Goal: Transaction & Acquisition: Purchase product/service

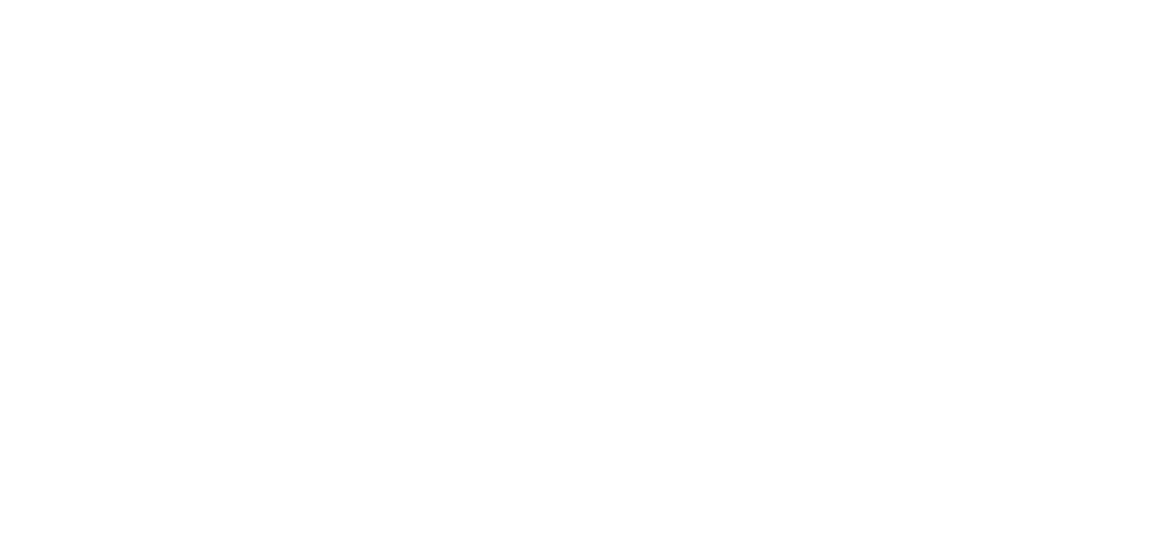
select select "2.00x3.50"
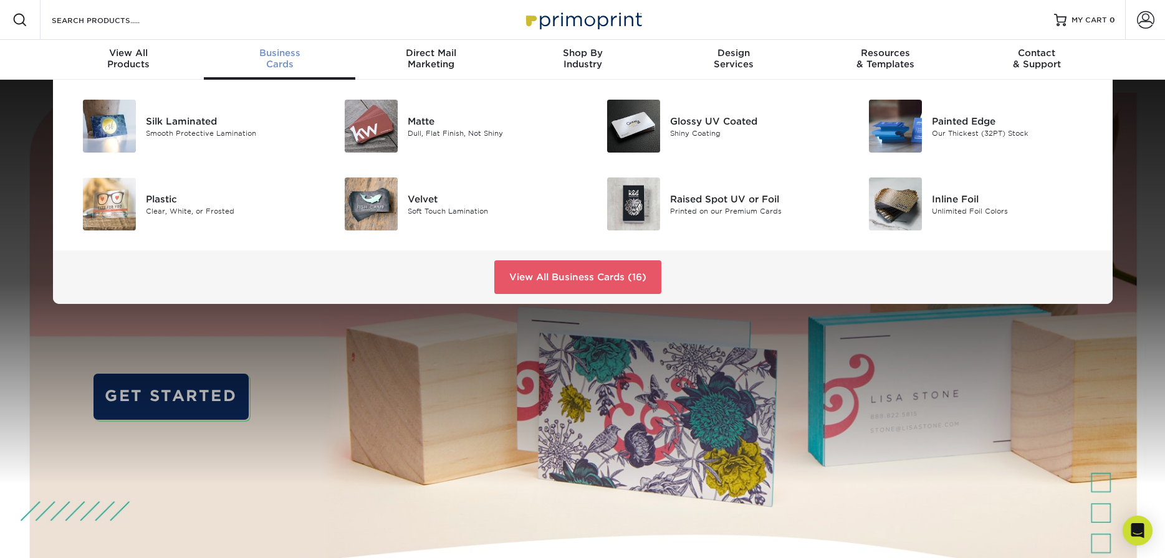
click at [276, 55] on span "Business" at bounding box center [279, 52] width 151 height 11
click at [283, 59] on div "Business Cards" at bounding box center [279, 58] width 151 height 22
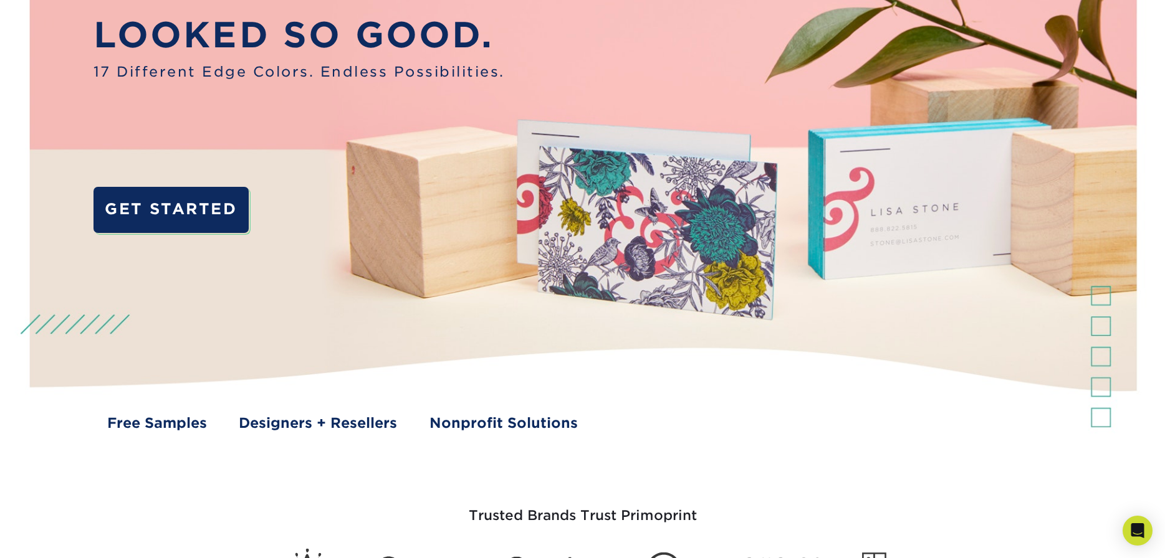
scroll to position [125, 0]
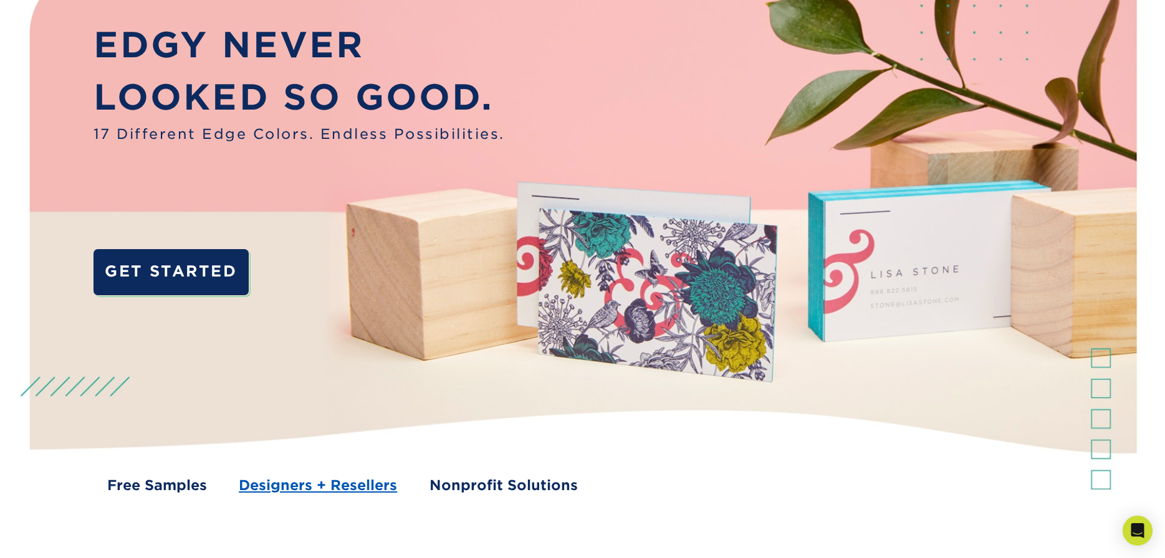
click at [338, 487] on link "Designers + Resellers" at bounding box center [318, 485] width 158 height 21
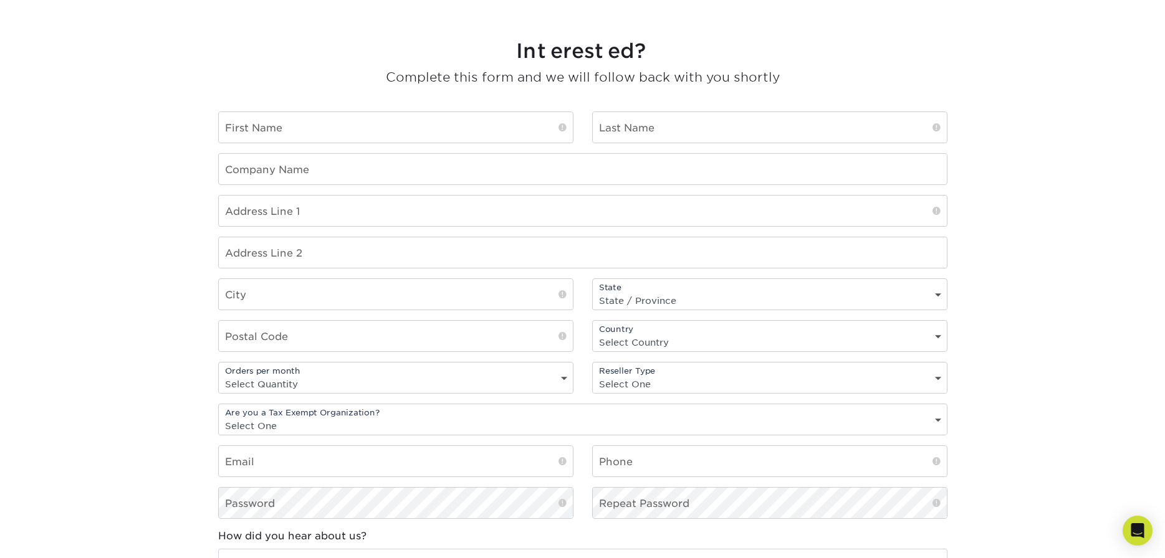
scroll to position [872, 0]
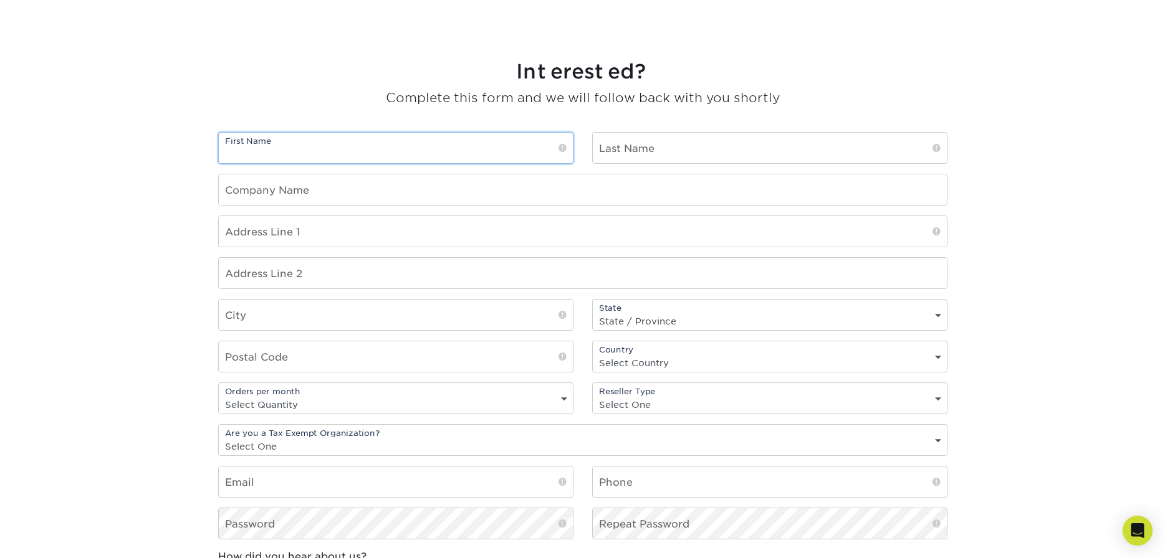
click at [250, 150] on input "text" at bounding box center [396, 148] width 354 height 31
type input "[PERSON_NAME]"
type input "White"
type input "Whites Printing"
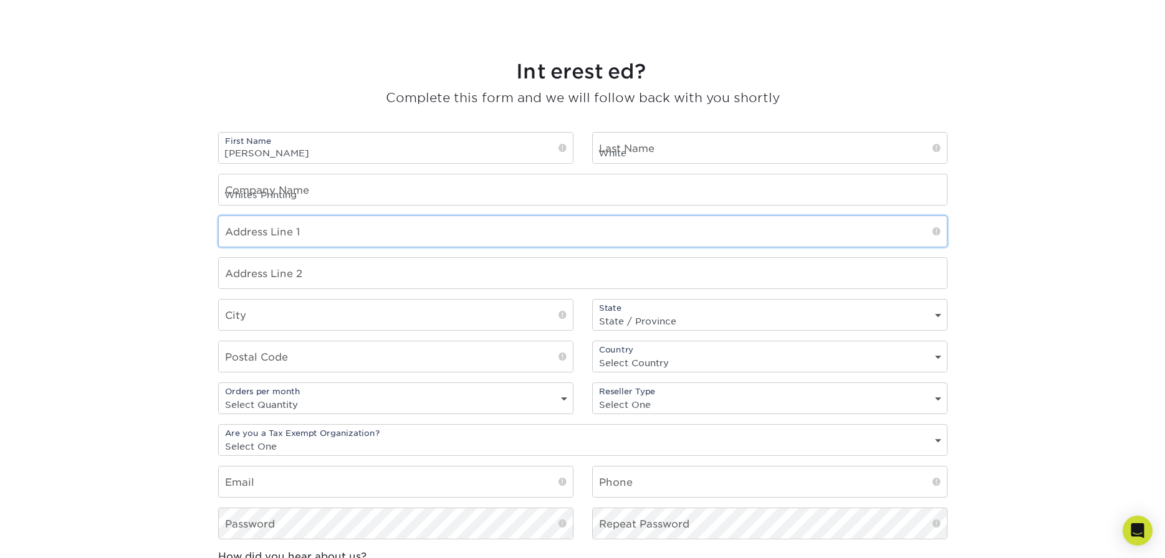
type input "228 Fannin Street"
type input "SHREVEPORT"
select select "LA"
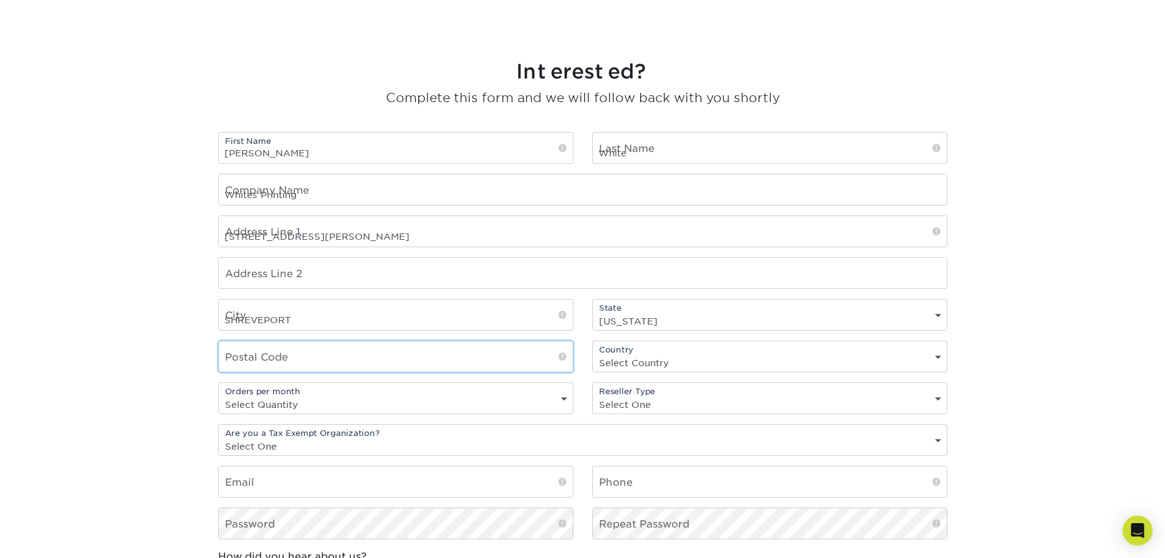
type input "71101"
select select "US"
type input "os@whitesprinting.net"
type input "3182195630"
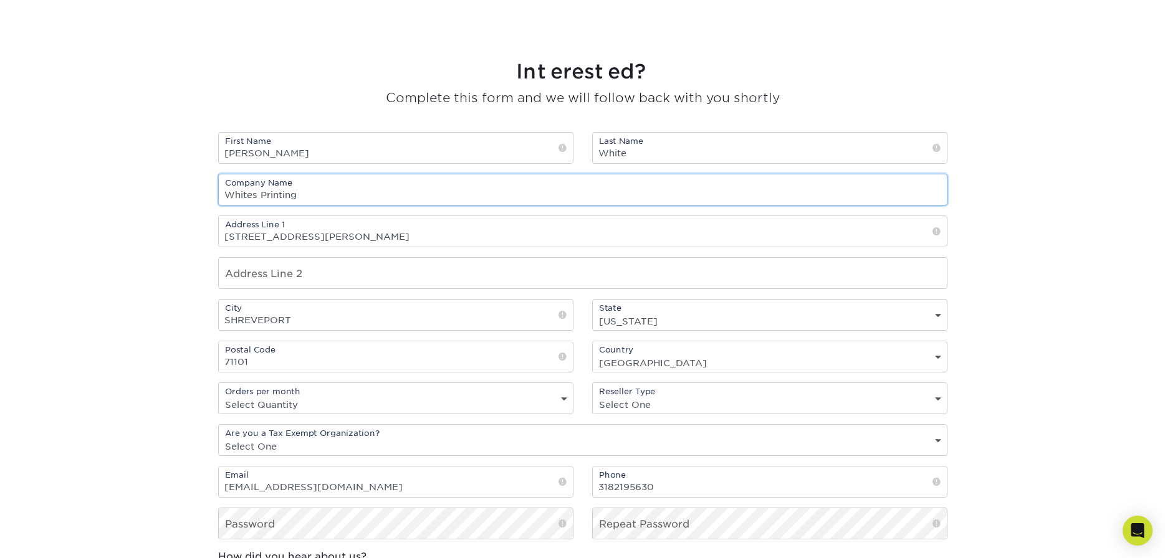
click at [252, 193] on input "Whites Printing" at bounding box center [583, 189] width 728 height 31
click at [303, 197] on input "White's Printing" at bounding box center [583, 189] width 728 height 31
type input "White's Printing & Graphic Design"
drag, startPoint x: 152, startPoint y: 320, endPoint x: 133, endPoint y: 323, distance: 19.1
click at [151, 320] on section "Interested? Complete this form and we will follow back with you shortly First N…" at bounding box center [582, 390] width 1165 height 750
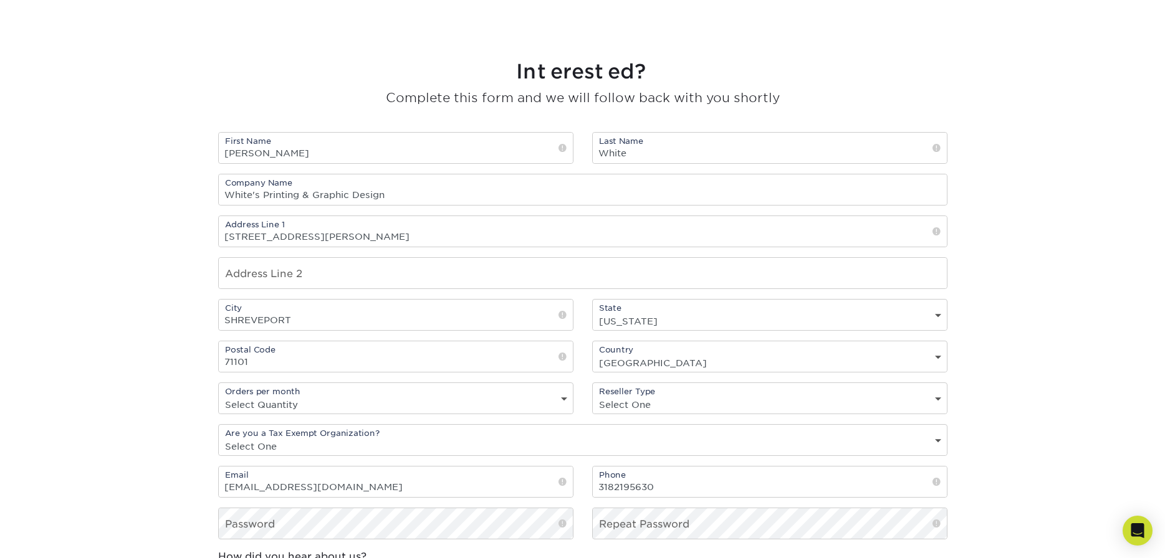
scroll to position [935, 0]
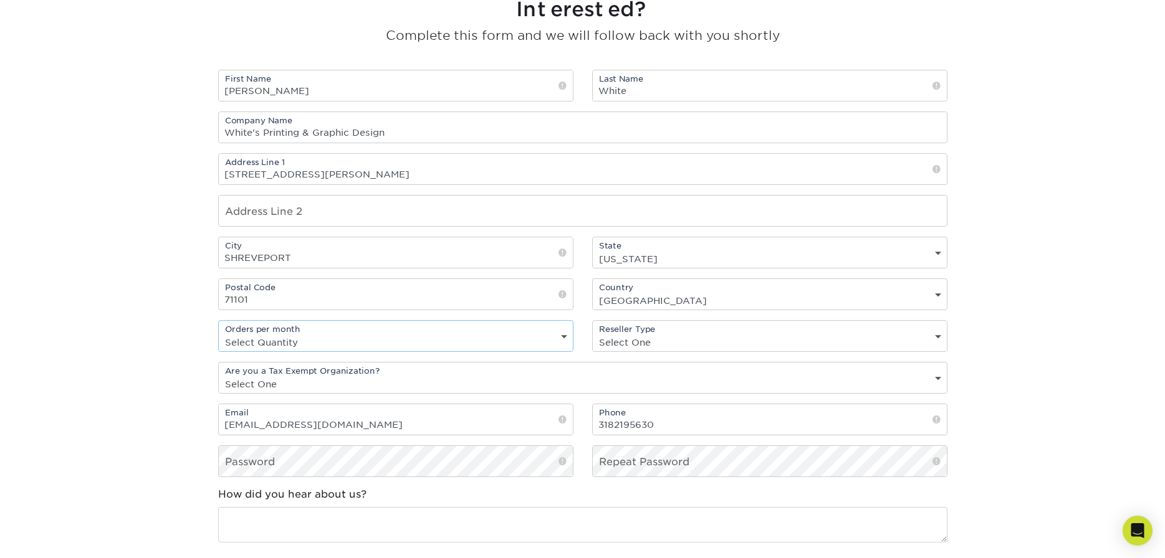
drag, startPoint x: 565, startPoint y: 334, endPoint x: 328, endPoint y: 387, distance: 242.6
click at [328, 387] on fieldset "First Name Rodney Last Name White Company Name White's Printing & Graphic Desig…" at bounding box center [582, 371] width 729 height 603
select select "10-19"
click at [219, 333] on select "Select Quantity 1 - 9 10 - 19 20 or more" at bounding box center [396, 342] width 354 height 18
drag, startPoint x: 936, startPoint y: 335, endPoint x: 670, endPoint y: 394, distance: 272.1
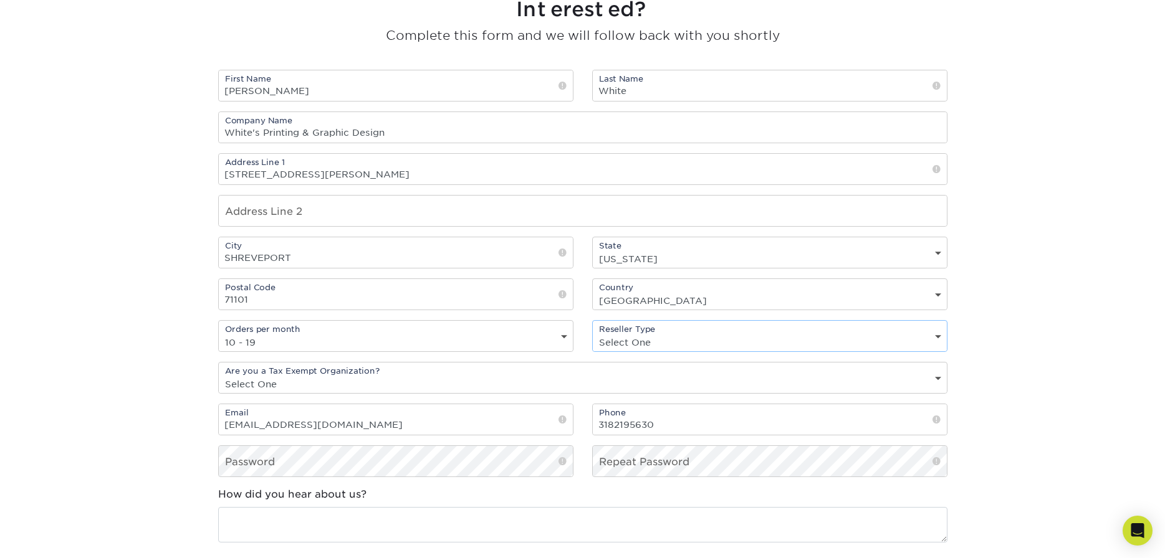
click at [670, 394] on fieldset "First Name Rodney Last Name White Company Name White's Printing & Graphic Desig…" at bounding box center [582, 371] width 729 height 603
select select "broker"
click at [593, 333] on select "Select One freelance graphic designer print broker / reseller print shop other" at bounding box center [770, 342] width 354 height 18
click at [297, 382] on select "Select One Yes No" at bounding box center [583, 384] width 728 height 18
select select "no"
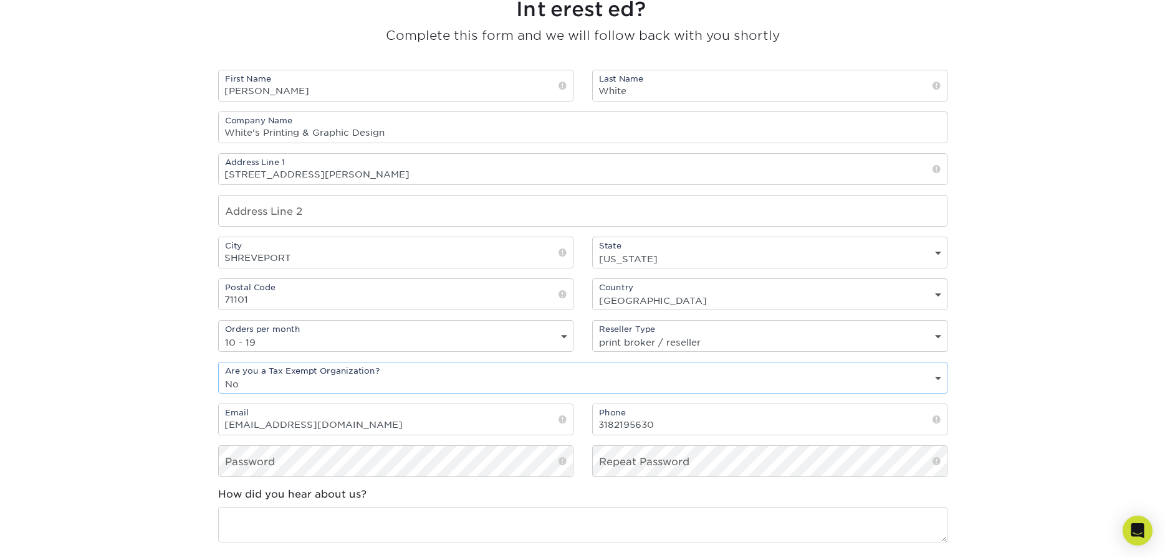
click at [219, 375] on select "Select One Yes No" at bounding box center [583, 384] width 728 height 18
click at [592, 467] on div "Repeat Password" at bounding box center [769, 462] width 355 height 32
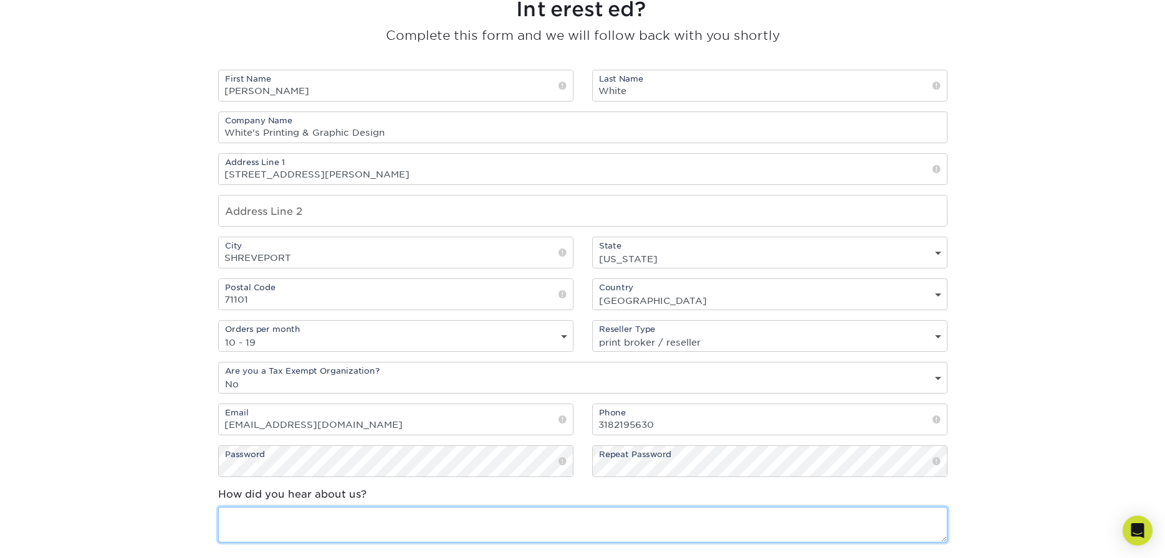
click at [237, 516] on textarea at bounding box center [582, 525] width 729 height 36
type textarea "Google search"
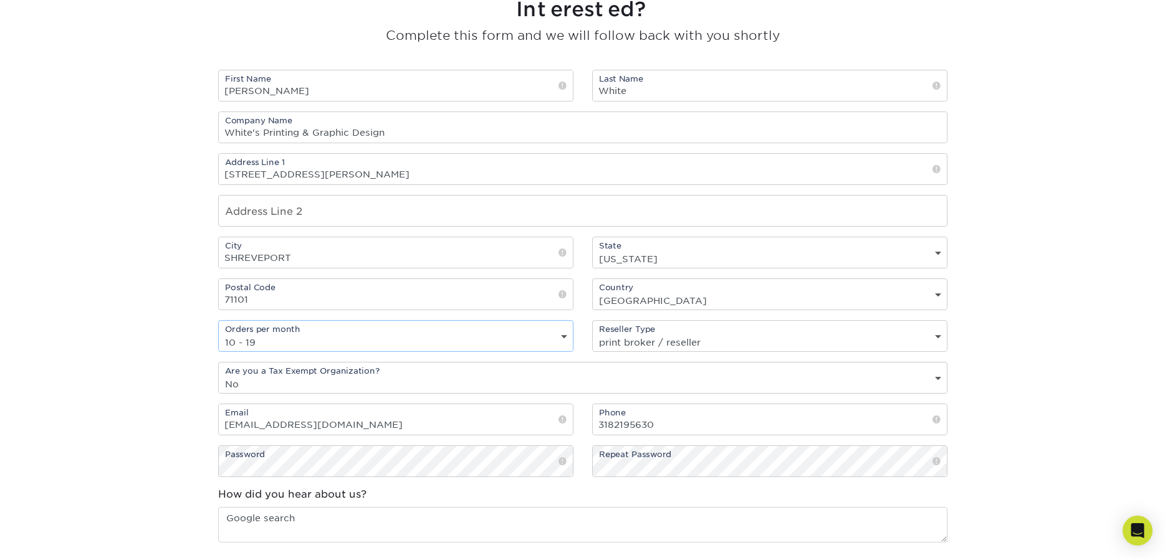
drag, startPoint x: 562, startPoint y: 335, endPoint x: 258, endPoint y: 348, distance: 304.4
click at [264, 340] on select "Select Quantity 1 - 9 10 - 19 20 or more" at bounding box center [396, 342] width 354 height 18
select select "20+"
click at [219, 333] on select "Select Quantity 1 - 9 10 - 19 20 or more" at bounding box center [396, 342] width 354 height 18
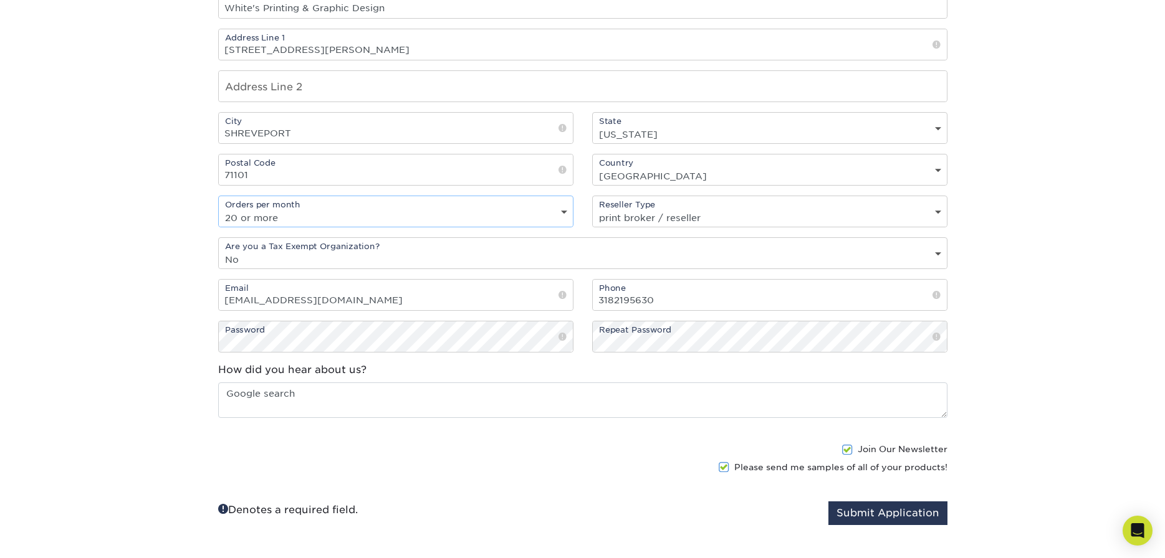
scroll to position [1122, 0]
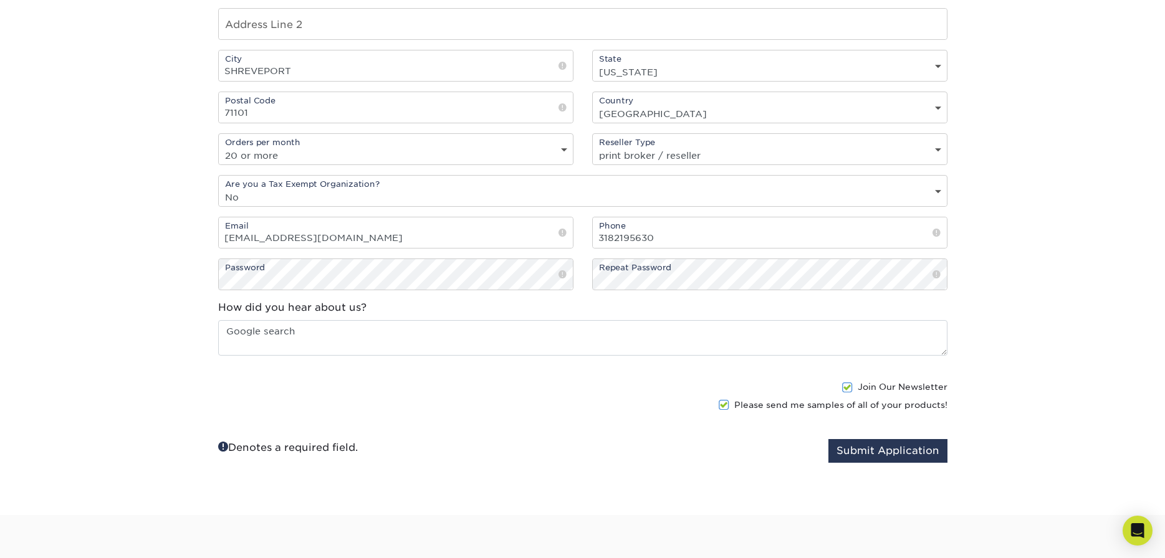
click at [847, 386] on span at bounding box center [847, 388] width 11 height 12
click at [0, 0] on input "Join Our Newsletter" at bounding box center [0, 0] width 0 height 0
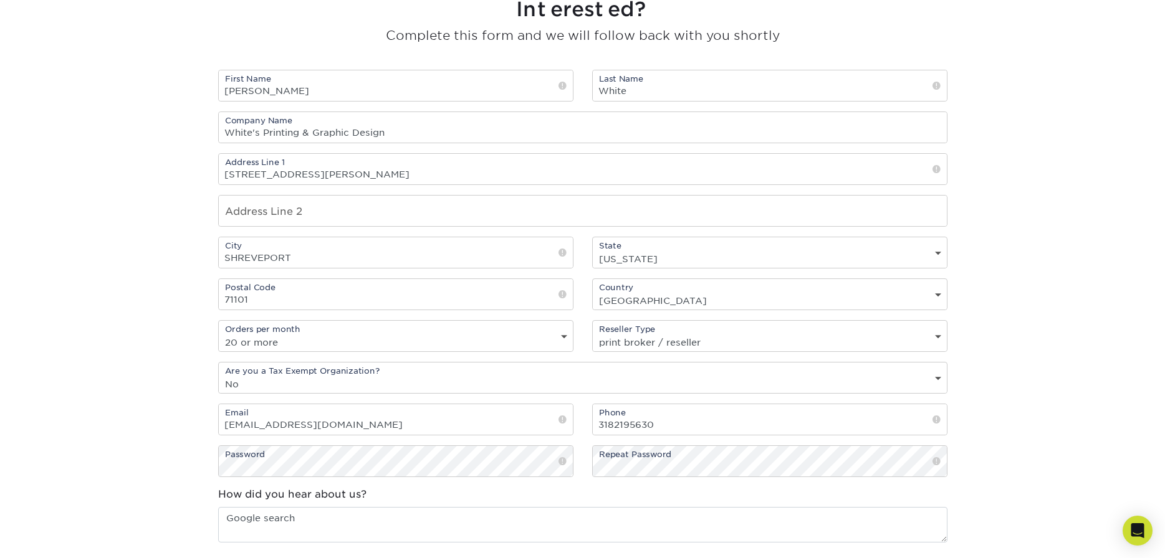
scroll to position [1249, 0]
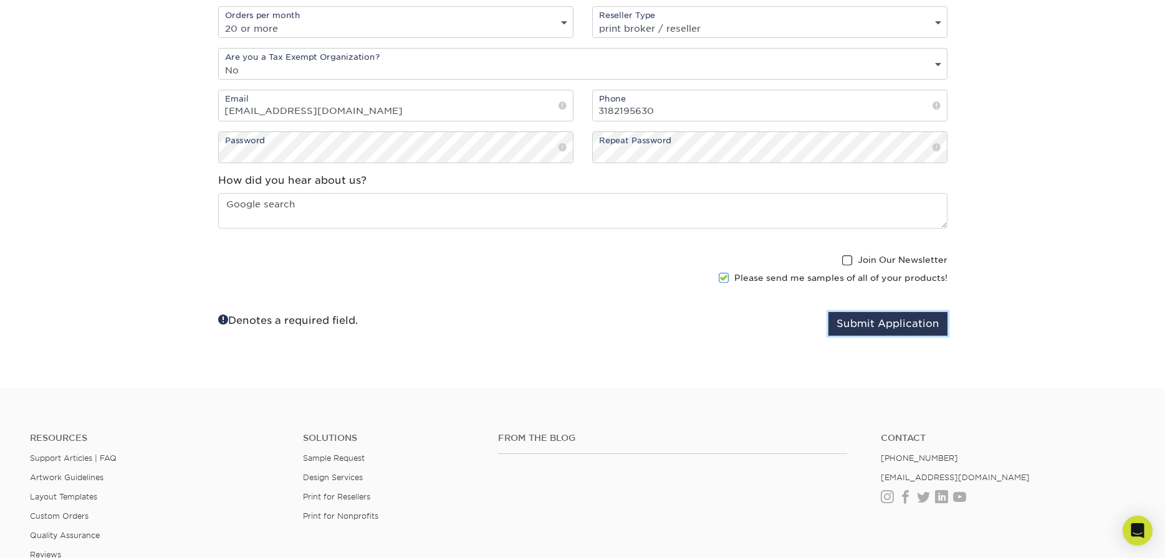
click at [926, 320] on button "Submit Application" at bounding box center [887, 324] width 119 height 24
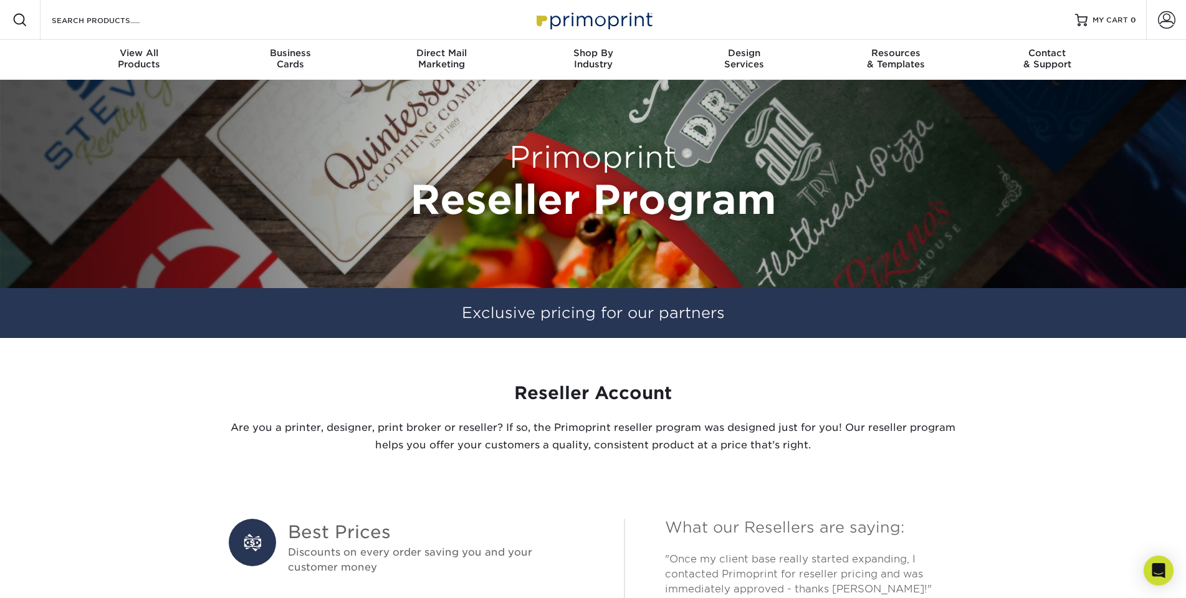
click at [598, 24] on img at bounding box center [593, 19] width 125 height 27
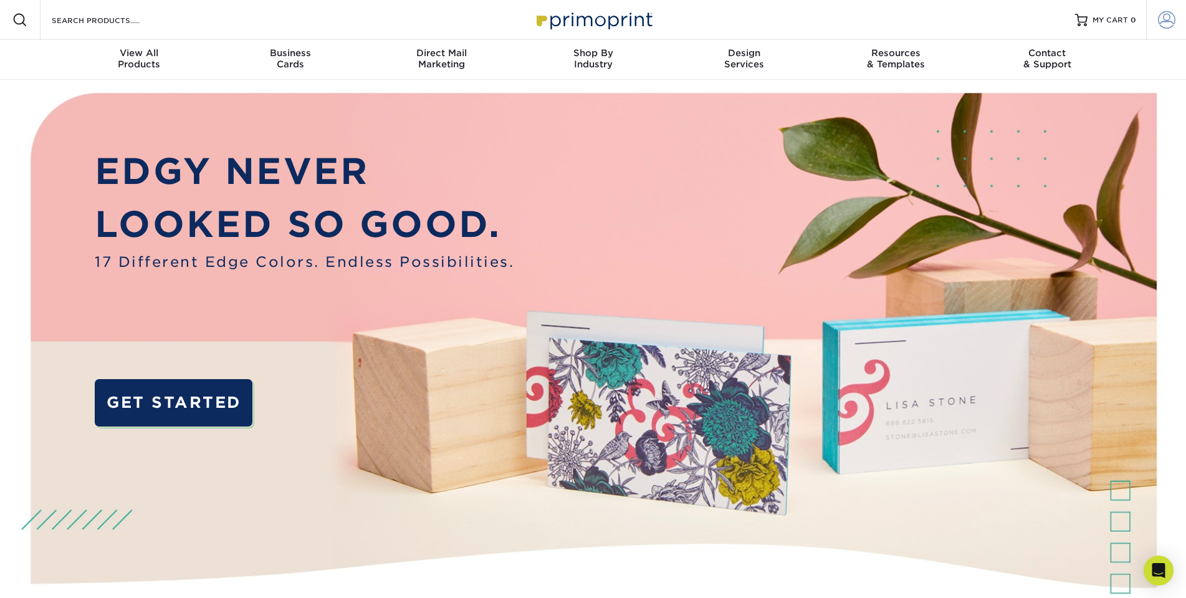
click at [1167, 22] on span at bounding box center [1166, 19] width 17 height 17
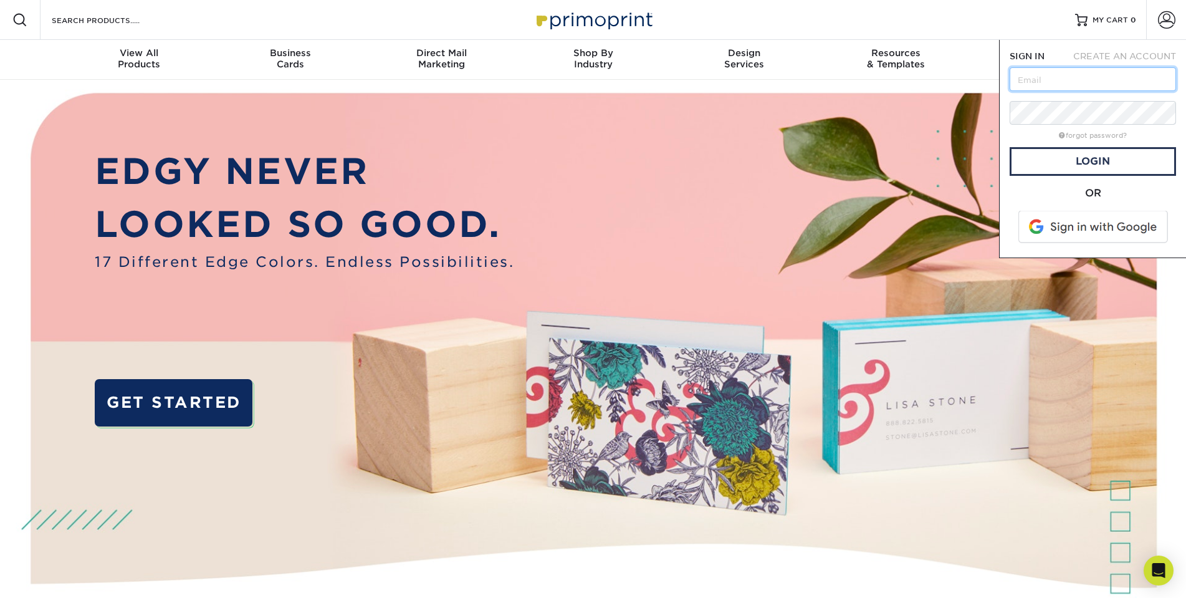
click at [1102, 81] on input "text" at bounding box center [1092, 79] width 166 height 24
type input "os@whitesprinting.net"
click at [1137, 57] on span "CREATE AN ACCOUNT" at bounding box center [1124, 56] width 103 height 10
type input "os@whitesprinting.net"
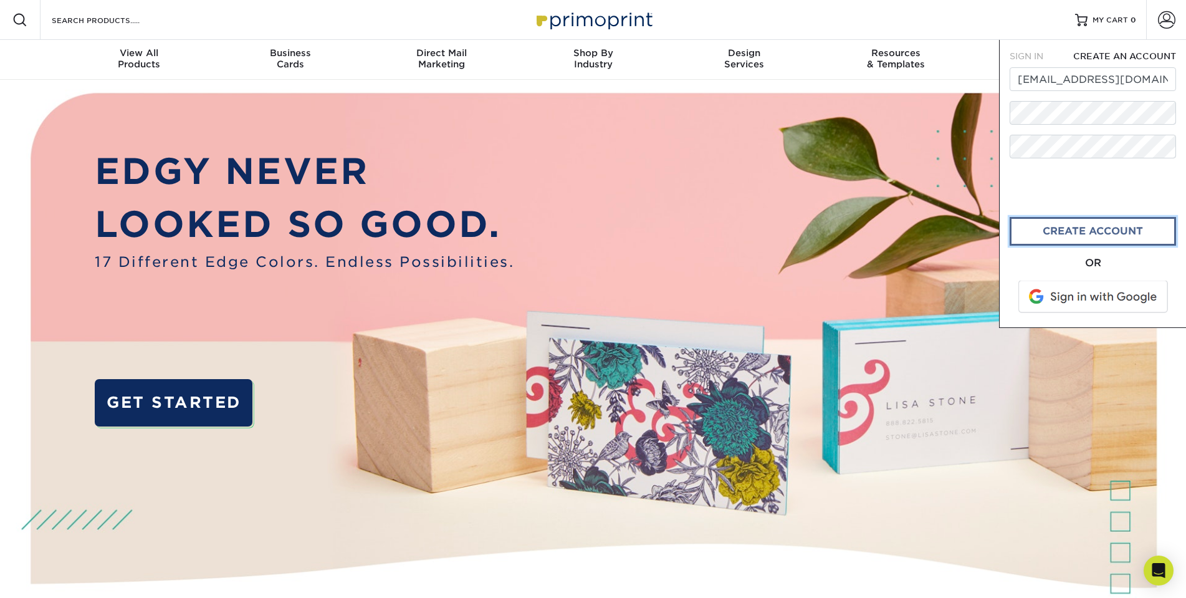
click at [1074, 232] on link "create account" at bounding box center [1092, 231] width 166 height 29
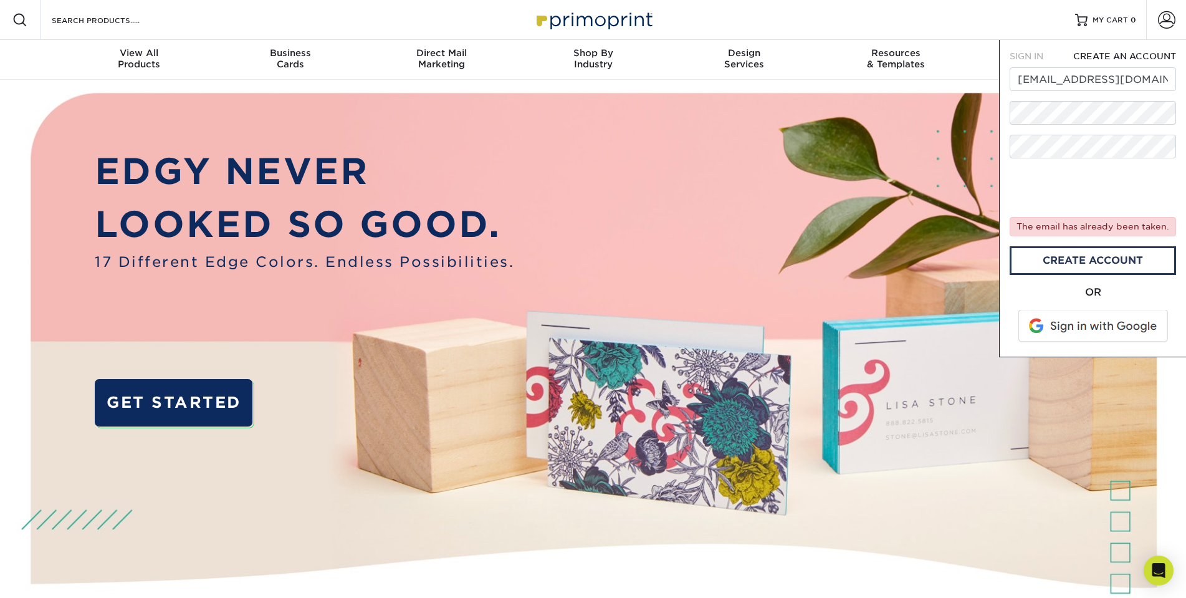
click at [1034, 59] on span "SIGN IN" at bounding box center [1026, 56] width 34 height 10
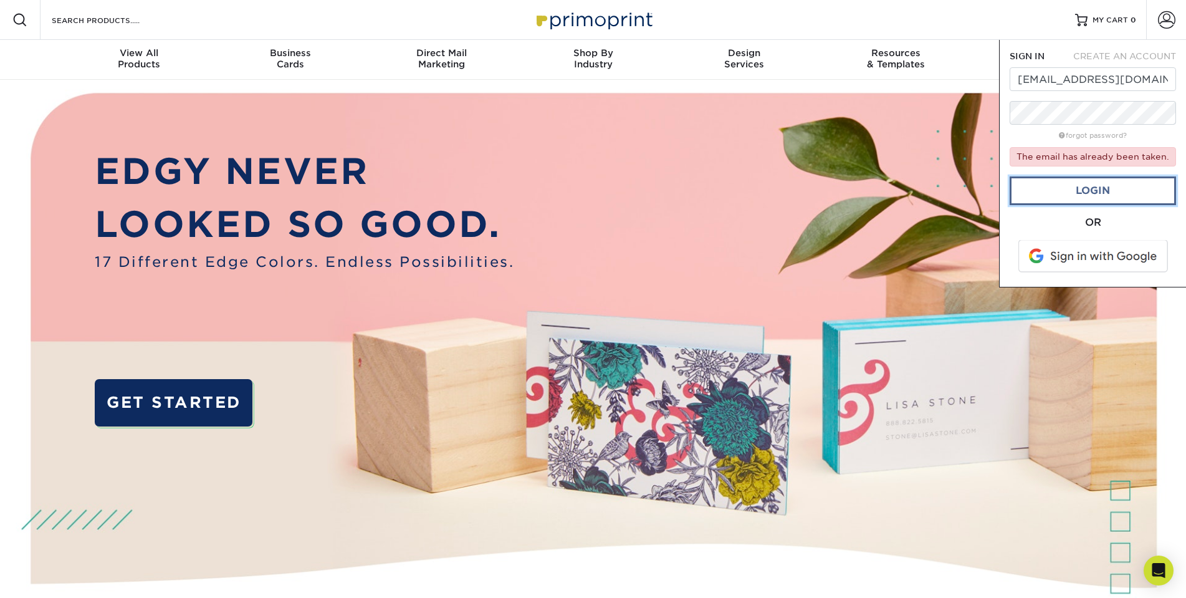
click at [1098, 190] on link "Login" at bounding box center [1092, 190] width 166 height 29
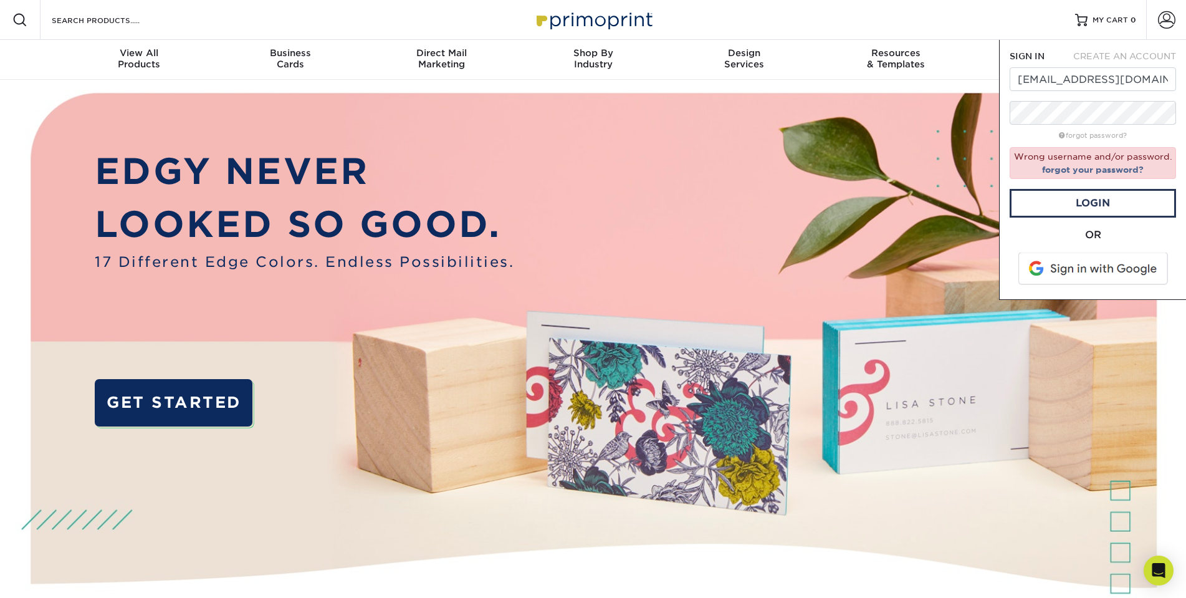
click at [959, 158] on img at bounding box center [593, 373] width 1174 height 587
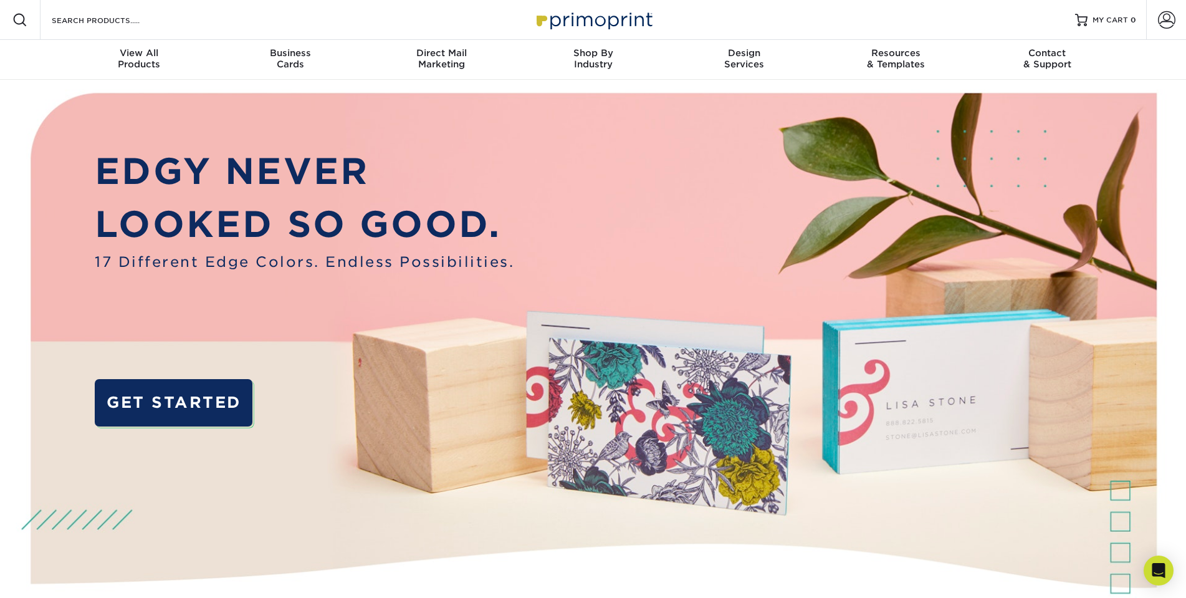
click at [621, 444] on img at bounding box center [593, 373] width 1174 height 587
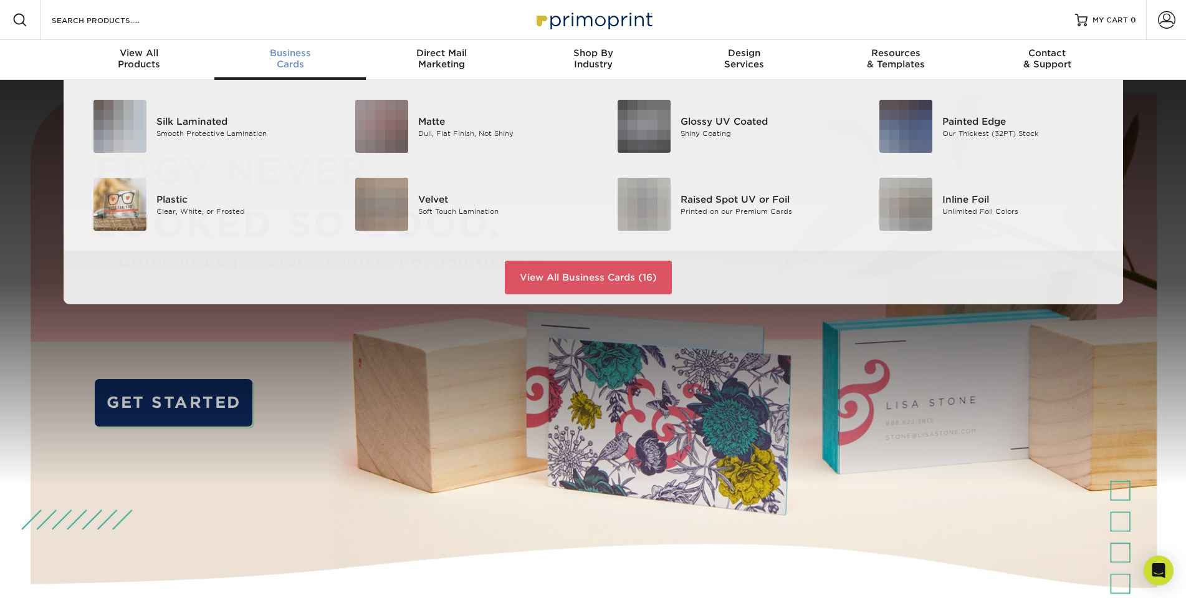
click at [284, 55] on span "Business" at bounding box center [289, 52] width 151 height 11
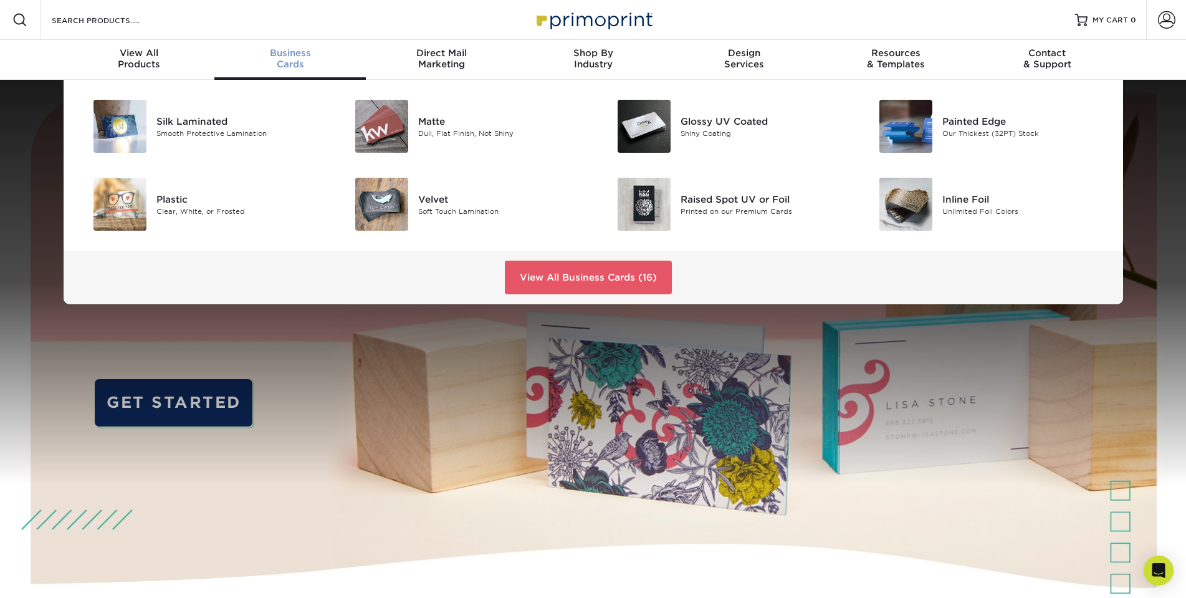
click at [301, 59] on div "Business Cards" at bounding box center [289, 58] width 151 height 22
click at [434, 123] on div "Matte" at bounding box center [500, 121] width 165 height 14
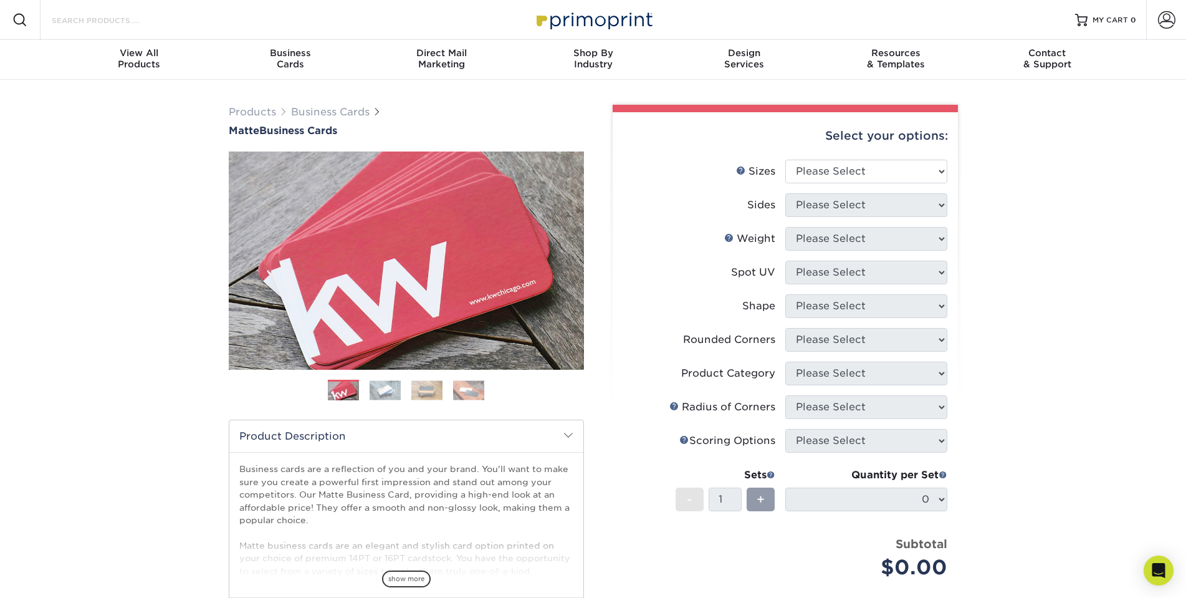
click at [140, 21] on input "Search Products" at bounding box center [111, 19] width 122 height 15
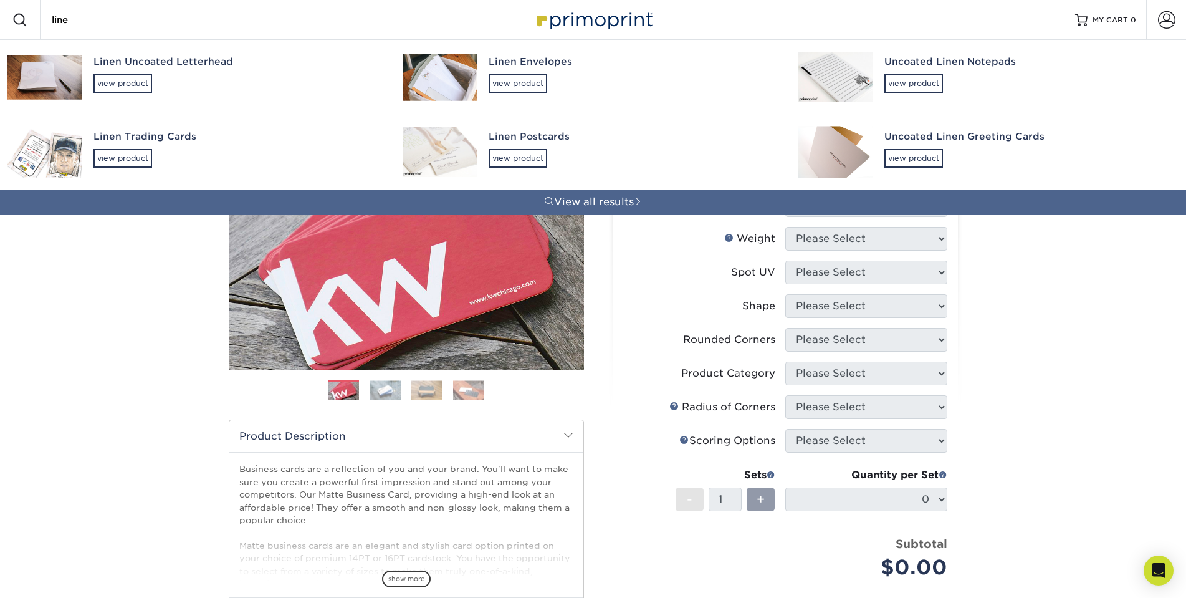
type input "linen"
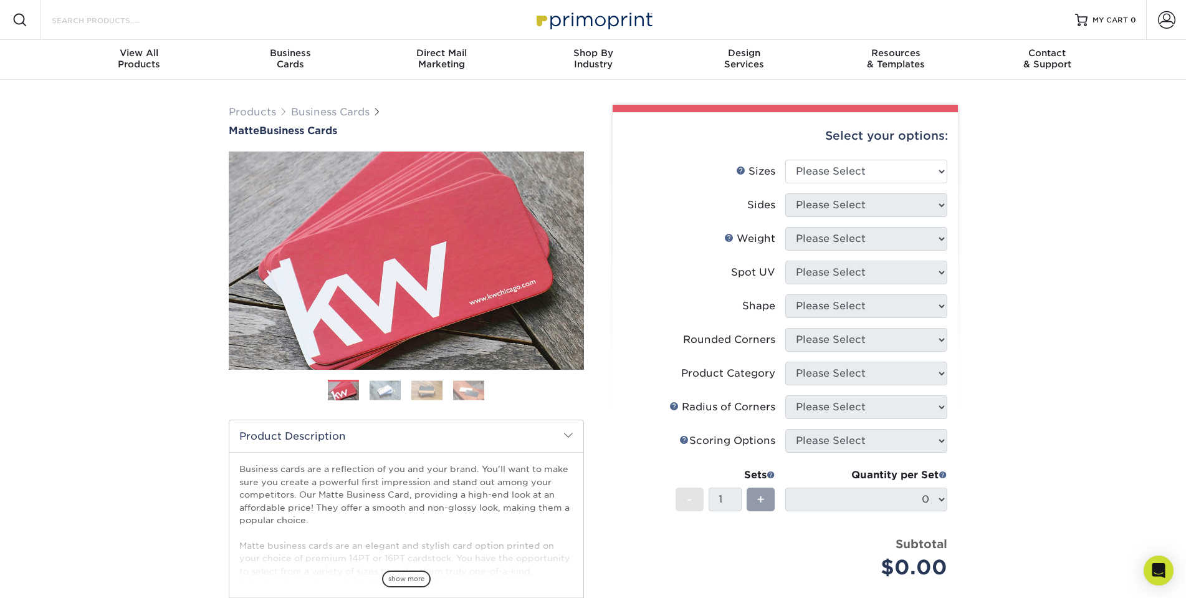
click at [146, 18] on input "Search Products" at bounding box center [111, 19] width 122 height 15
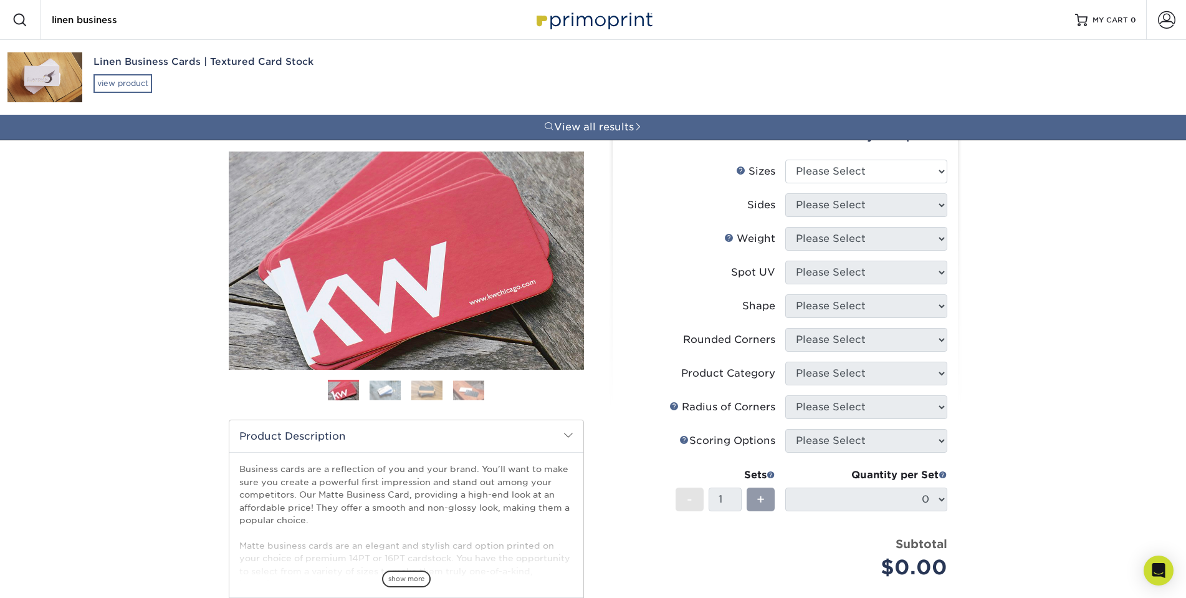
type input "linen business"
click at [121, 84] on div "view product" at bounding box center [122, 83] width 59 height 19
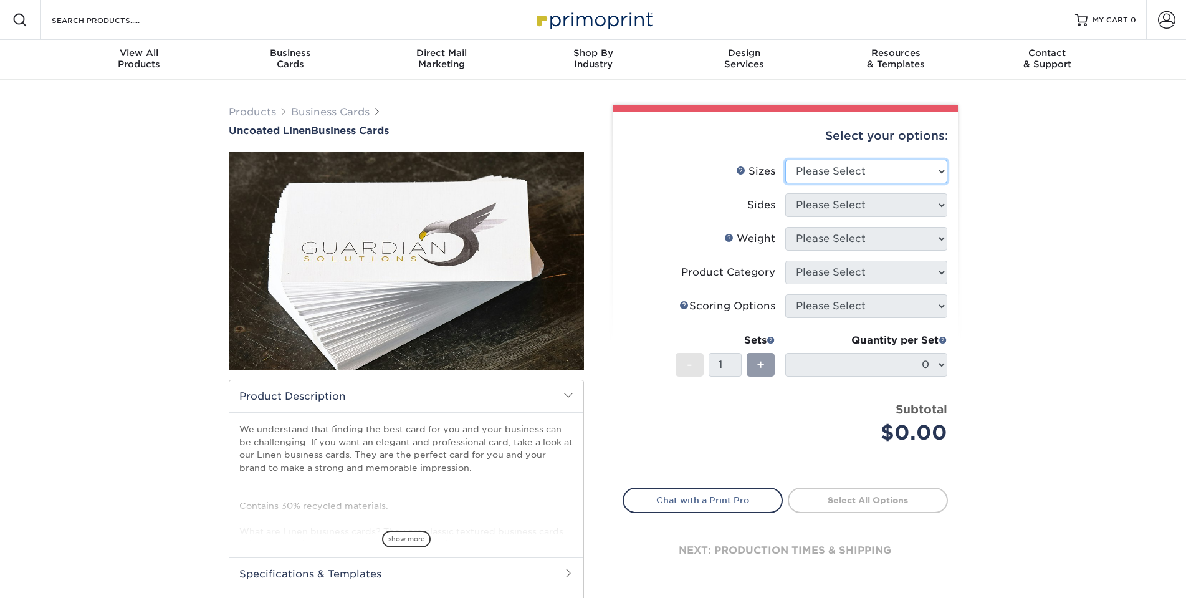
click at [940, 169] on select "Please Select 2" x 3.5" - Standard 2" x 7" - Foldover Card 2.125" x 3.375" - Eu…" at bounding box center [866, 172] width 162 height 24
select select "2.00x3.50"
click at [785, 160] on select "Please Select 2" x 3.5" - Standard 2" x 7" - Foldover Card 2.125" x 3.375" - Eu…" at bounding box center [866, 172] width 162 height 24
click at [942, 204] on select "Please Select Print Both Sides Print Front Only" at bounding box center [866, 205] width 162 height 24
select select "13abbda7-1d64-4f25-8bb2-c179b224825d"
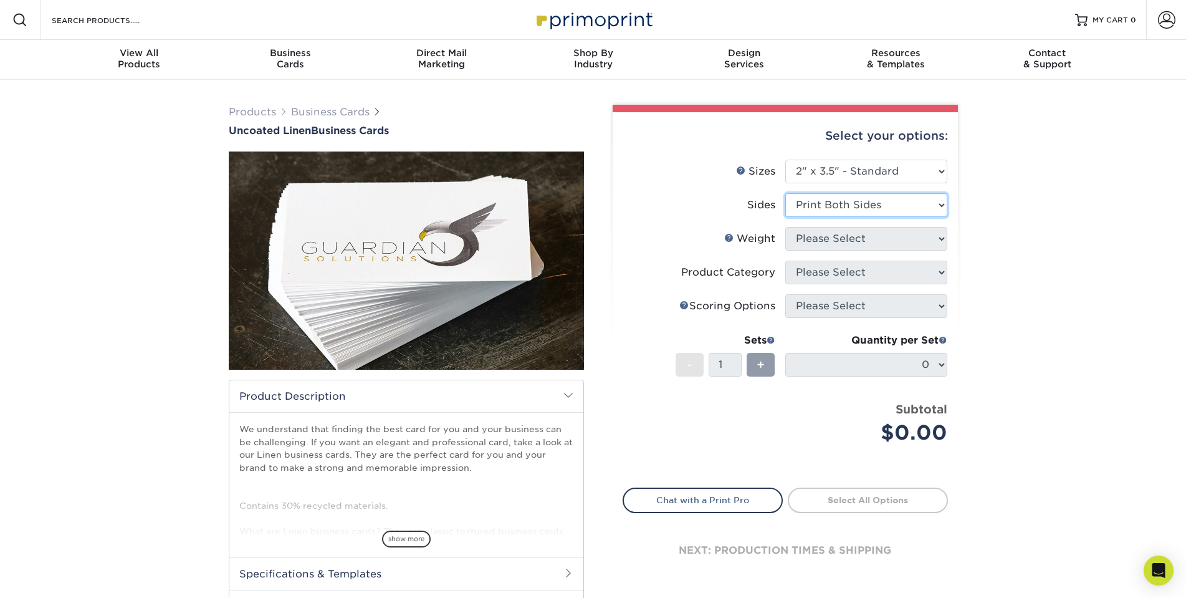
click at [785, 193] on select "Please Select Print Both Sides Print Front Only" at bounding box center [866, 205] width 162 height 24
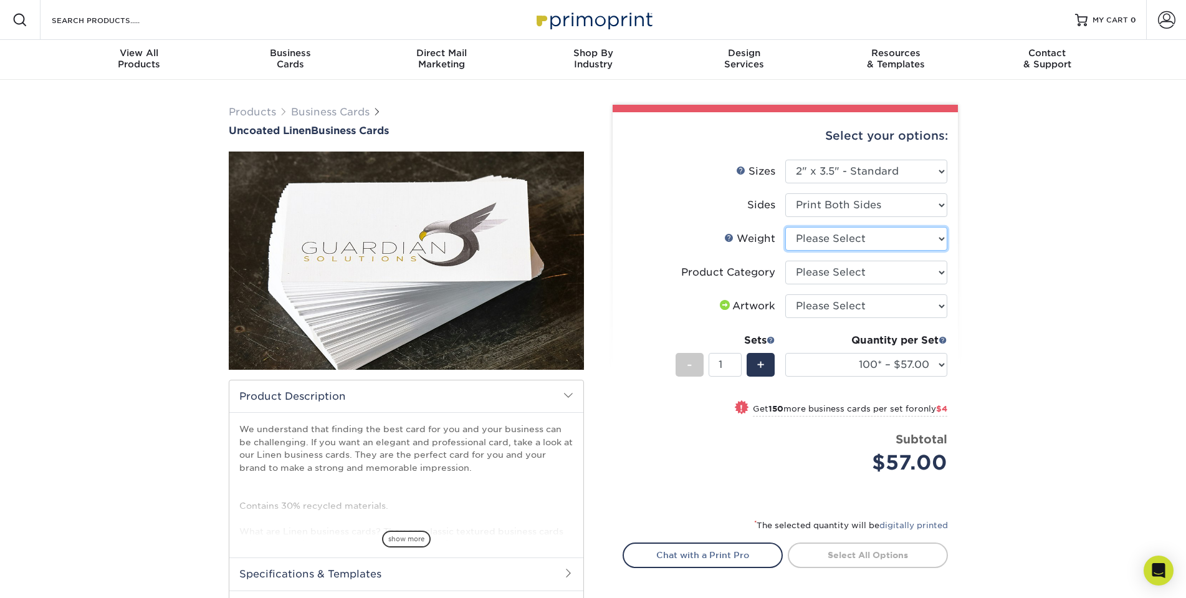
drag, startPoint x: 941, startPoint y: 239, endPoint x: 933, endPoint y: 243, distance: 8.7
click at [935, 243] on select "Please Select 100LB" at bounding box center [866, 239] width 162 height 24
select select "100LB"
click at [785, 227] on select "Please Select 100LB" at bounding box center [866, 239] width 162 height 24
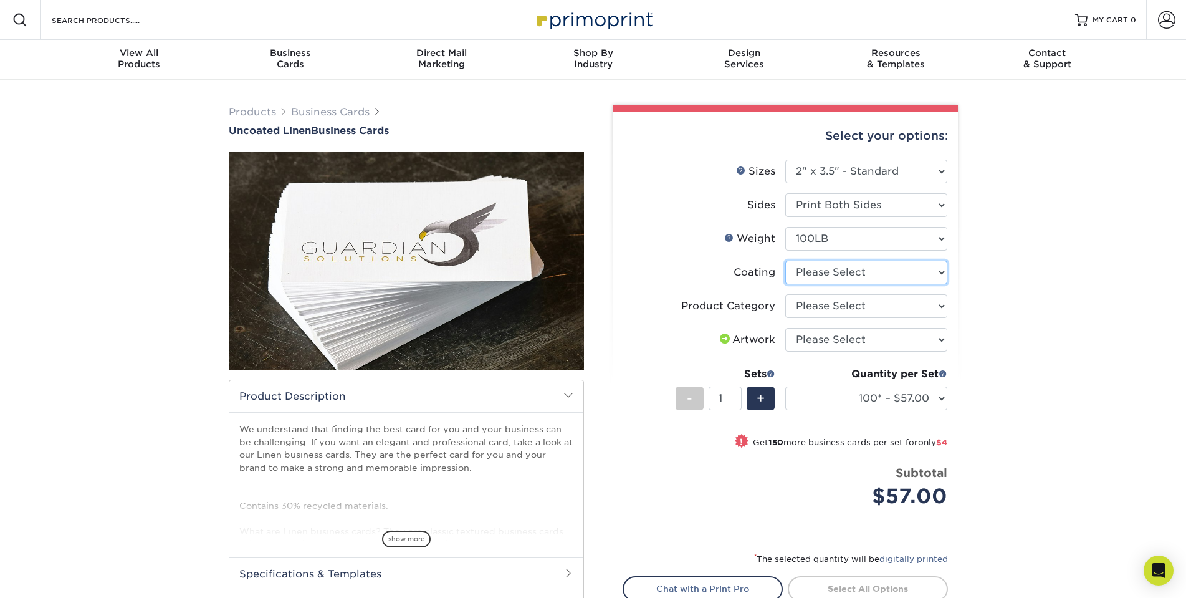
click at [938, 272] on select at bounding box center [866, 272] width 162 height 24
select select "3e7618de-abca-4bda-9f97-8b9129e913d8"
click at [785, 260] on select at bounding box center [866, 272] width 162 height 24
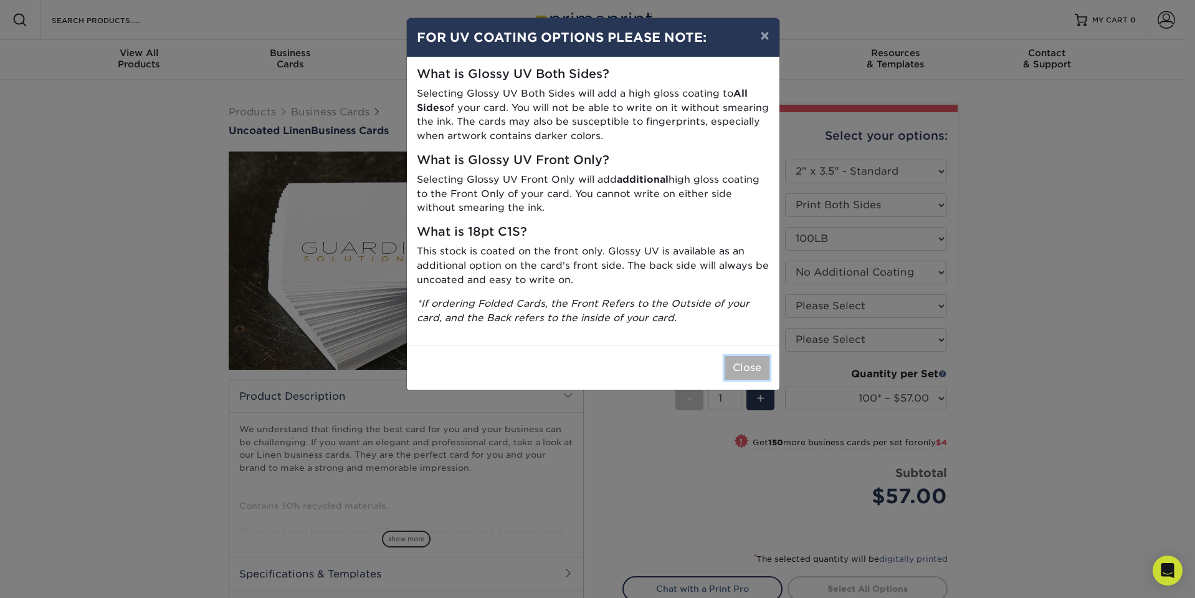
click at [753, 369] on button "Close" at bounding box center [747, 368] width 45 height 24
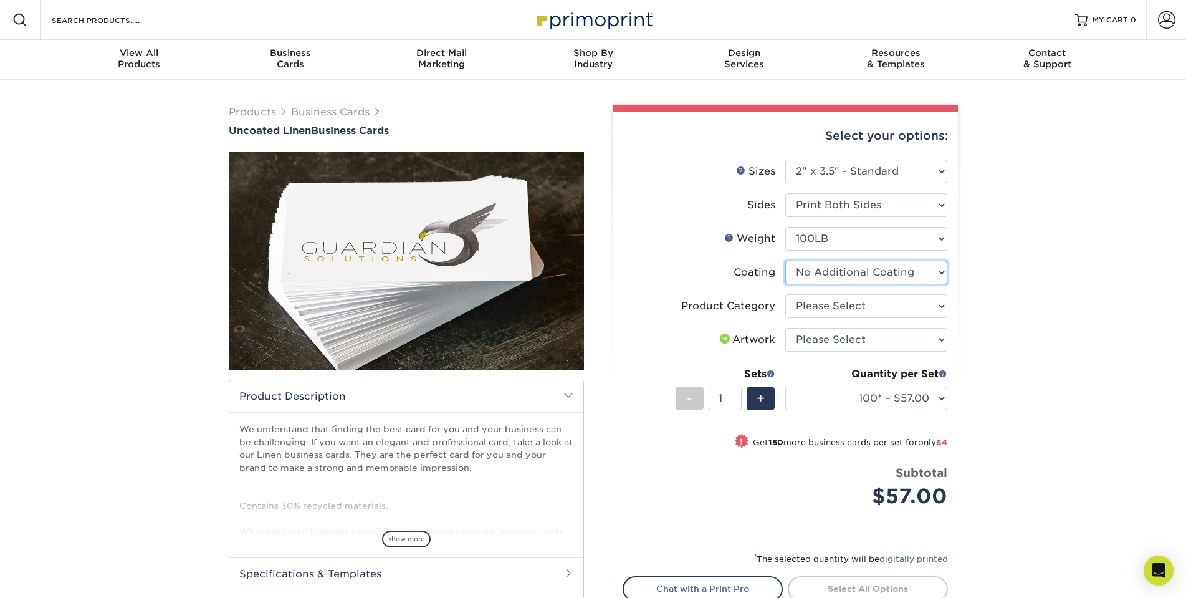
click at [938, 272] on select at bounding box center [866, 272] width 162 height 24
click at [785, 260] on select at bounding box center [866, 272] width 162 height 24
click at [942, 303] on select "Please Select Business Cards" at bounding box center [866, 306] width 162 height 24
select select "3b5148f1-0588-4f88-a218-97bcfdce65c1"
click at [785, 294] on select "Please Select Business Cards" at bounding box center [866, 306] width 162 height 24
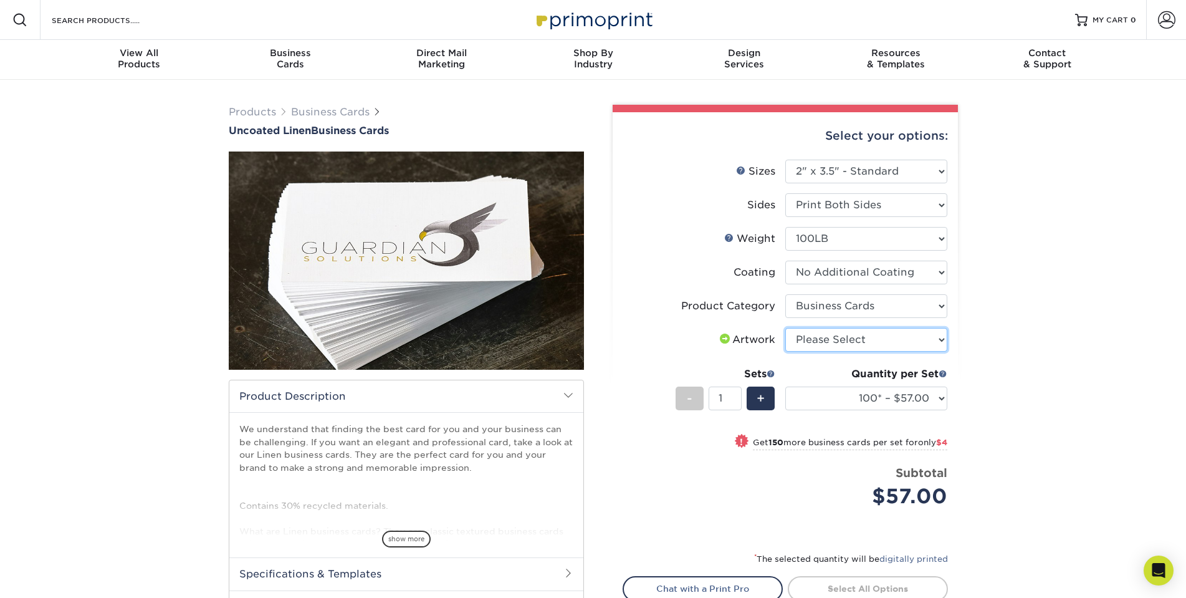
click at [941, 339] on select "Please Select I will upload files I need a design - $100" at bounding box center [866, 340] width 162 height 24
select select "upload"
click at [785, 328] on select "Please Select I will upload files I need a design - $100" at bounding box center [866, 340] width 162 height 24
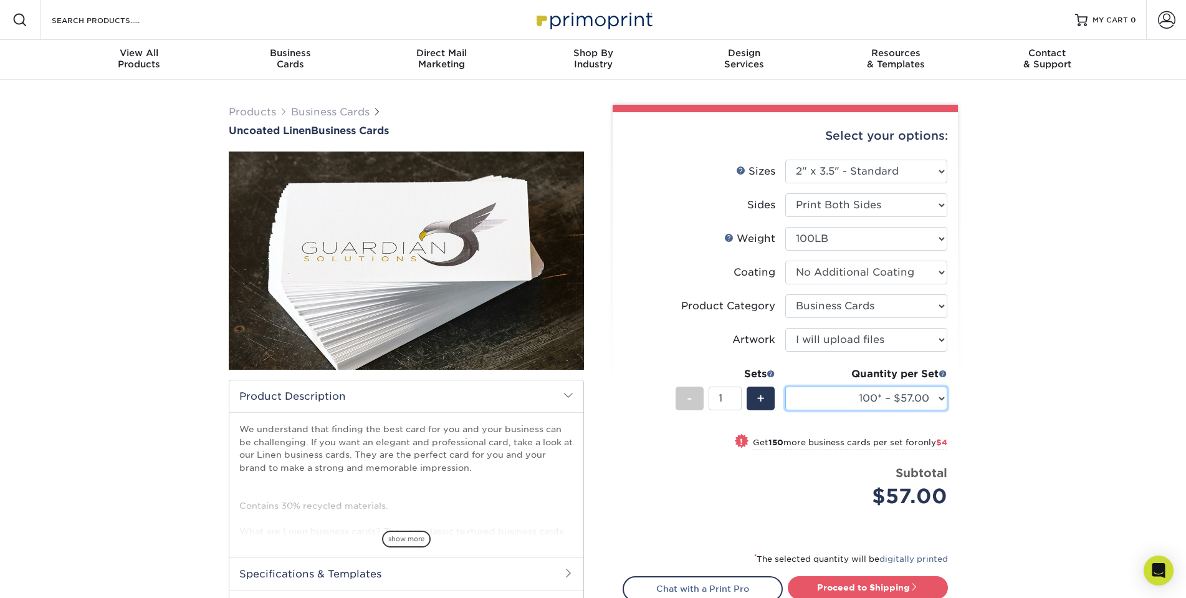
drag, startPoint x: 942, startPoint y: 398, endPoint x: 915, endPoint y: 161, distance: 238.2
click at [915, 161] on ul "Sizes Help Sizes Please Select 2" x 3.5" - Standard 2" x 7" - Foldover Card 2.1…" at bounding box center [785, 343] width 325 height 367
select select "1000 – $72.00"
click at [785, 386] on select "100* – $57.00 250* – $61.00 500* – $69.00 1000 – $72.00 2500 – $114.00 5000 – $…" at bounding box center [866, 398] width 162 height 24
